Goal: Check status: Check status

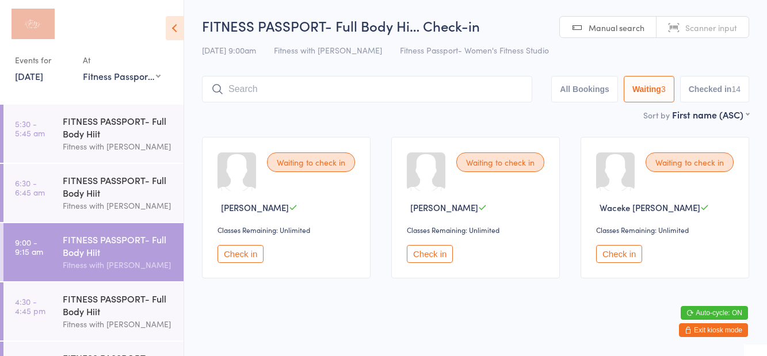
scroll to position [2, 0]
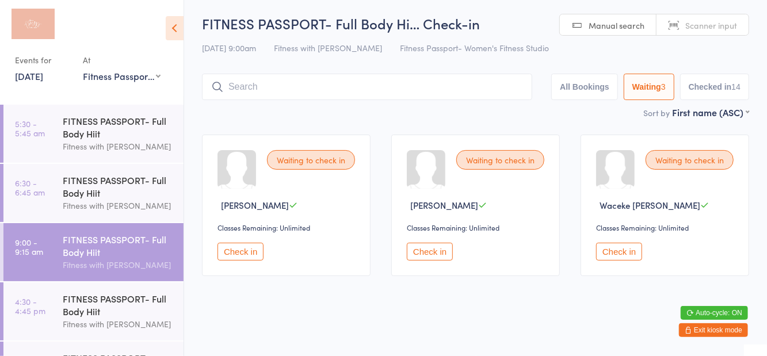
click at [53, 303] on link "4:30 - 4:45 pm FITNESS PASSPORT- Full Body Hiit Fitness with [PERSON_NAME]" at bounding box center [93, 312] width 180 height 58
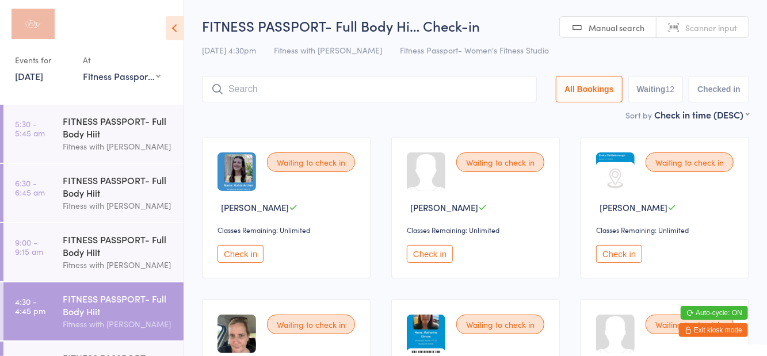
click at [43, 80] on link "[DATE]" at bounding box center [29, 76] width 28 height 13
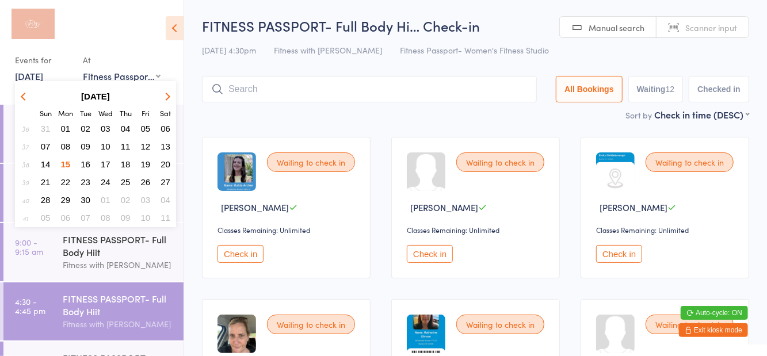
click at [161, 150] on span "13" at bounding box center [166, 147] width 10 height 10
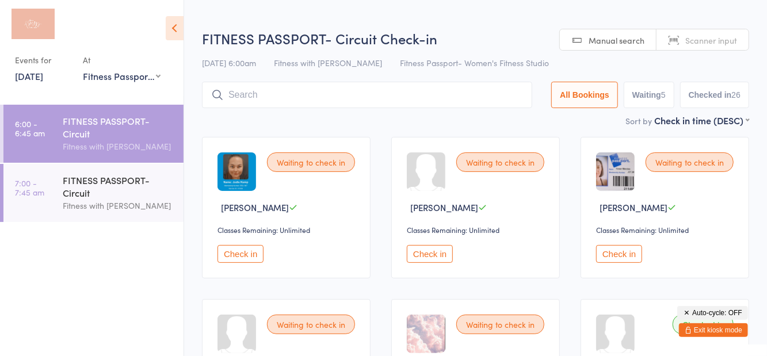
click at [43, 79] on link "[DATE]" at bounding box center [29, 76] width 28 height 13
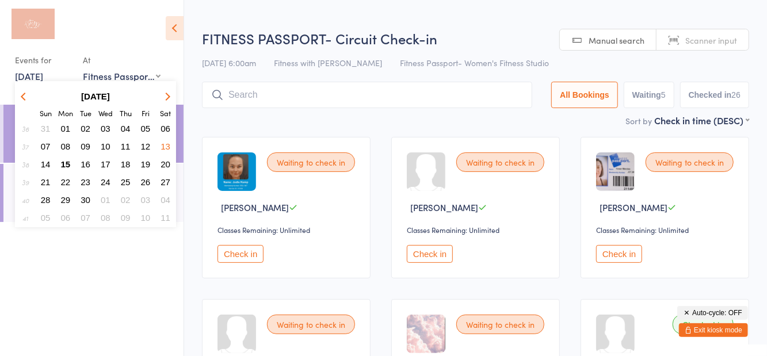
click at [28, 81] on link "[DATE]" at bounding box center [29, 76] width 28 height 13
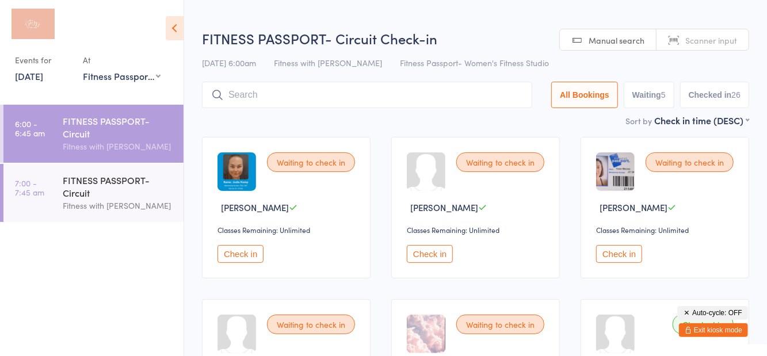
click at [43, 74] on link "[DATE]" at bounding box center [29, 76] width 28 height 13
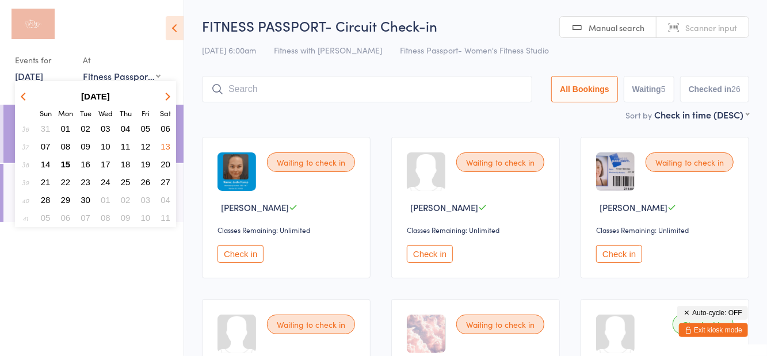
click at [30, 90] on button "button" at bounding box center [25, 97] width 17 height 16
click at [104, 78] on select "Any location Women's Fitness Studio- [STREET_ADDRESS], [GEOGRAPHIC_DATA] Fitnes…" at bounding box center [122, 76] width 78 height 13
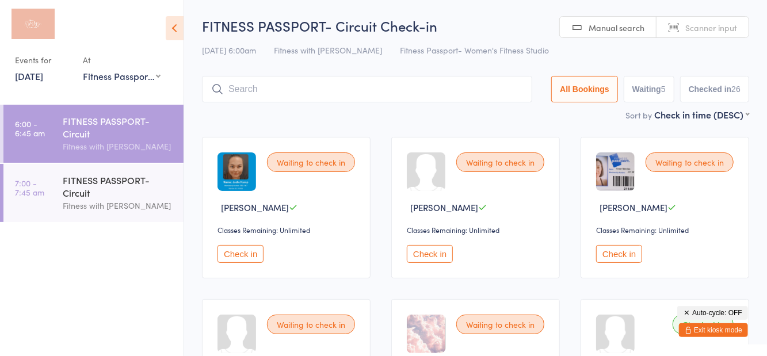
select select "0"
click at [83, 70] on select "Any location Women's Fitness Studio- [STREET_ADDRESS], [GEOGRAPHIC_DATA] Fitnes…" at bounding box center [122, 76] width 78 height 13
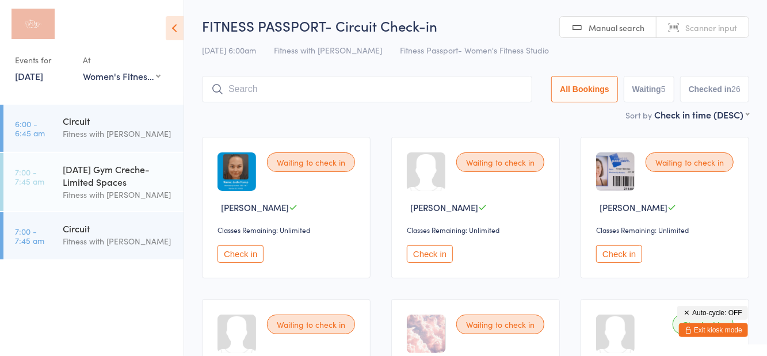
click at [532, 46] on div "[DATE] 6:00am Fitness with [PERSON_NAME] Passport- Women's Fitness Studio" at bounding box center [475, 50] width 547 height 19
click at [47, 197] on link "7:00 - 7:45 am [DATE] Gym Creche- Limited Spaces Fitness with [PERSON_NAME]" at bounding box center [93, 182] width 180 height 58
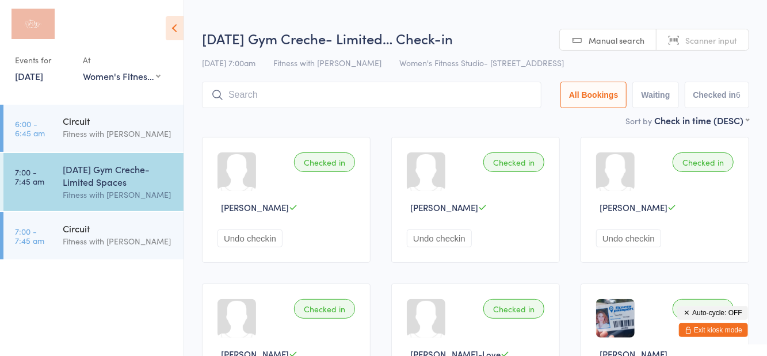
click at [715, 99] on button "Checked in 6" at bounding box center [717, 95] width 65 height 26
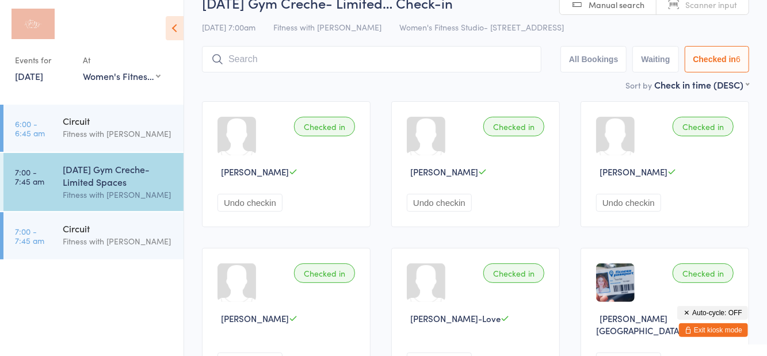
scroll to position [41, 0]
